Goal: Find specific page/section: Find specific page/section

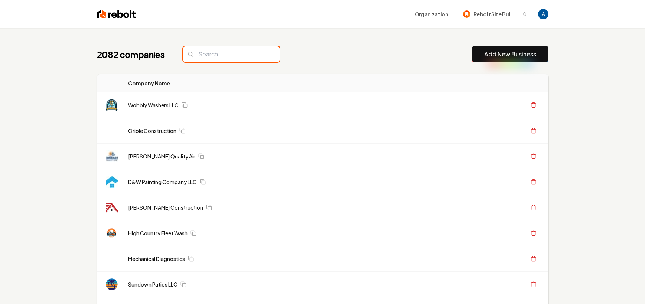
click at [215, 59] on input "search" at bounding box center [231, 54] width 97 height 16
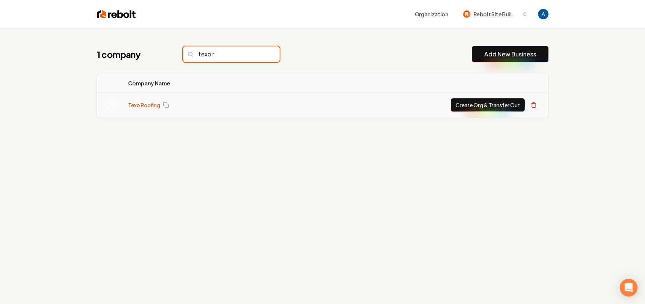
type input "texo r"
click at [153, 106] on link "Texo Roofing" at bounding box center [144, 104] width 32 height 7
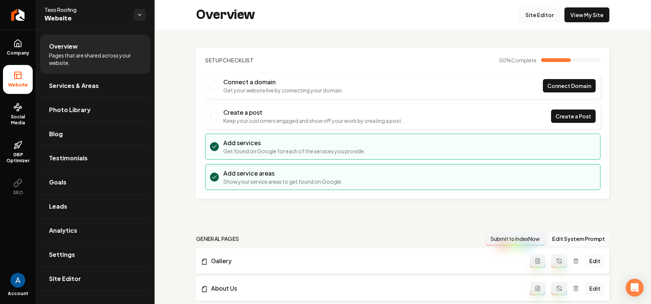
click at [526, 16] on link "Site Editor" at bounding box center [539, 14] width 41 height 15
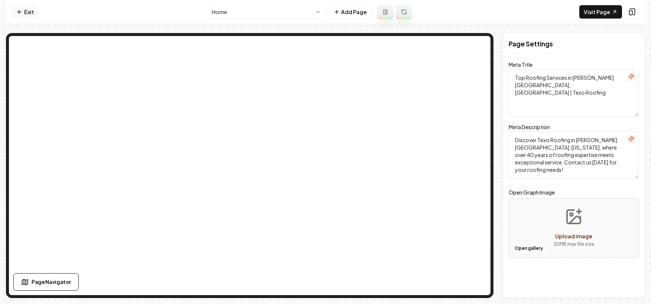
click at [20, 13] on icon at bounding box center [20, 12] width 6 height 6
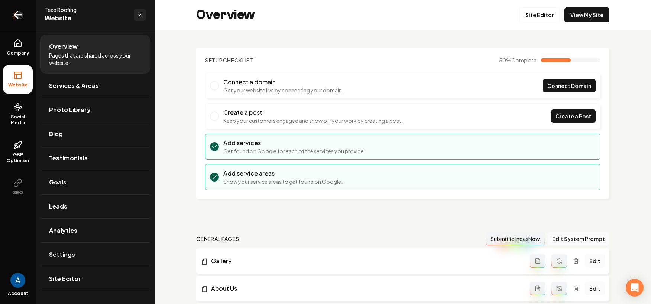
click at [14, 14] on icon "Return to dashboard" at bounding box center [18, 15] width 12 height 12
